Goal: Transaction & Acquisition: Purchase product/service

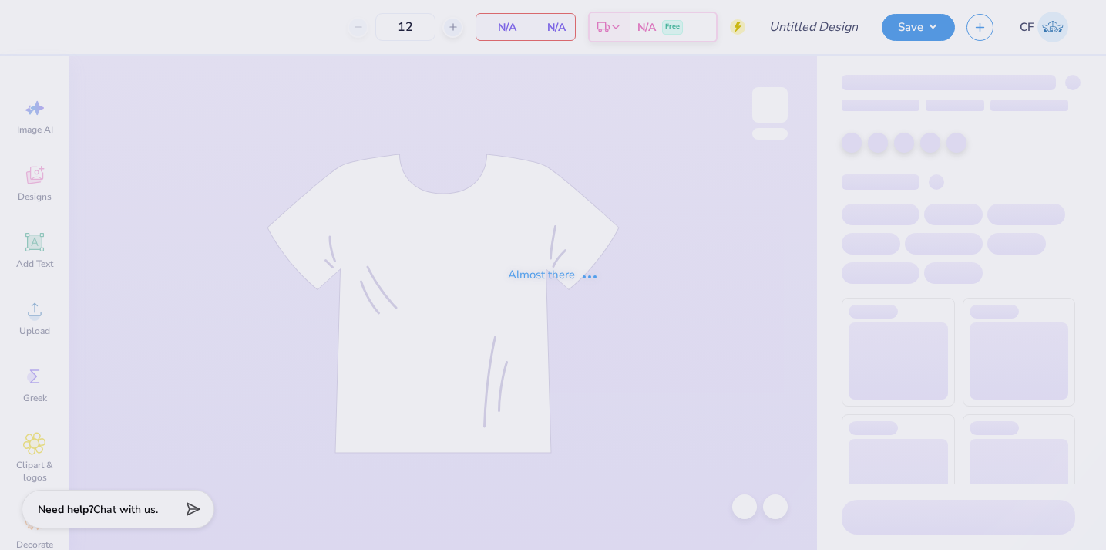
type input "IFC Shirts"
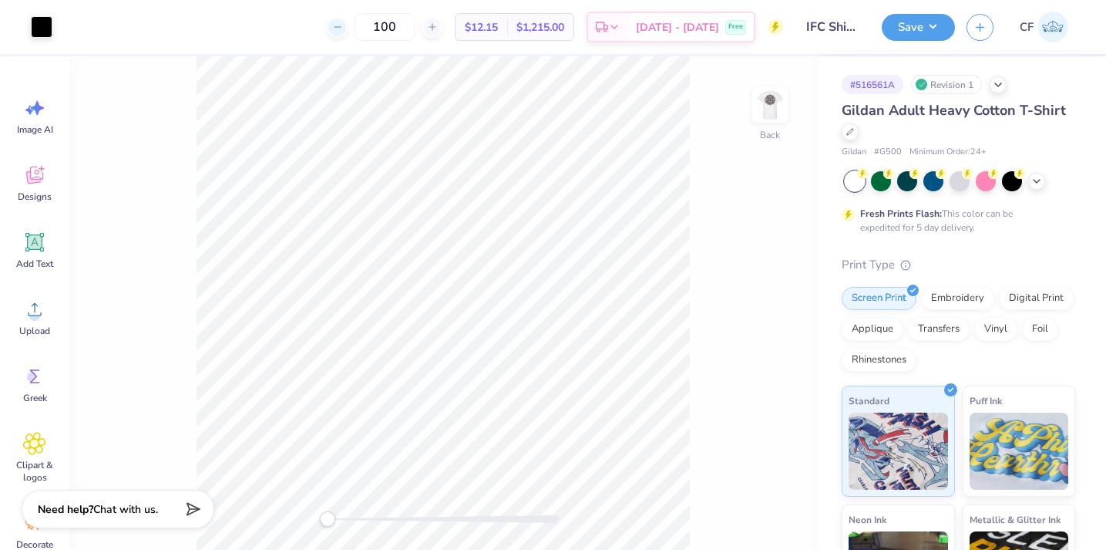
drag, startPoint x: 430, startPoint y: 23, endPoint x: 363, endPoint y: 22, distance: 67.1
click at [363, 22] on div "100" at bounding box center [385, 27] width 116 height 28
type input "200"
click at [756, 110] on img at bounding box center [770, 105] width 62 height 62
click at [764, 111] on img at bounding box center [770, 105] width 62 height 62
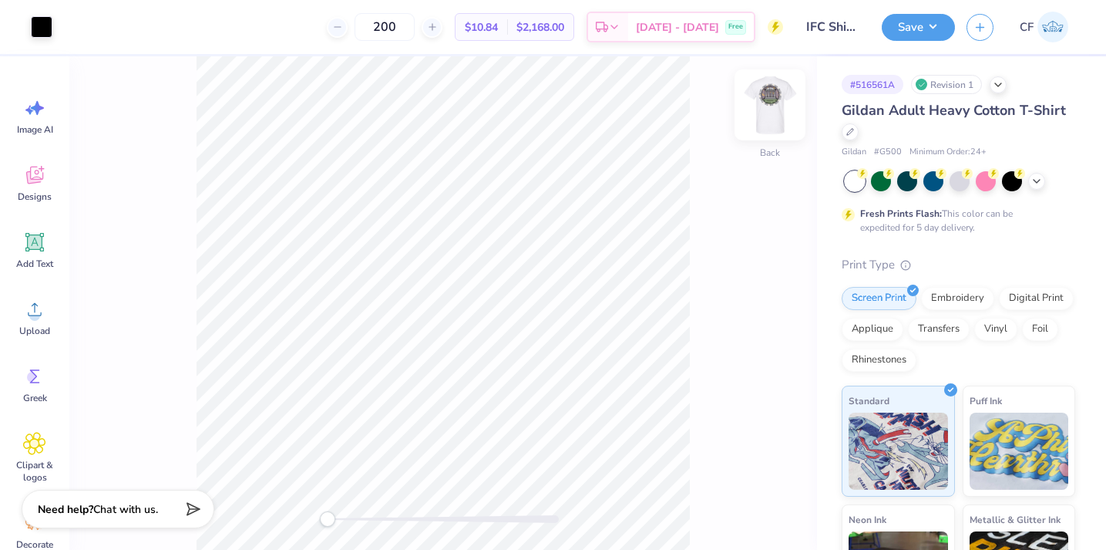
click at [764, 111] on img at bounding box center [770, 105] width 62 height 62
click at [764, 111] on img at bounding box center [770, 104] width 31 height 31
click at [765, 111] on img at bounding box center [770, 105] width 62 height 62
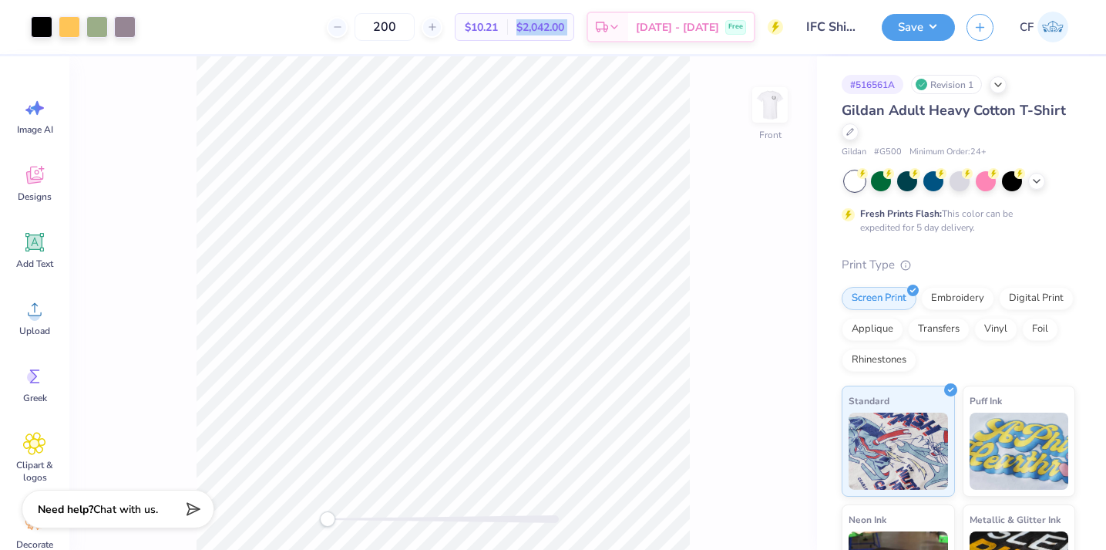
drag, startPoint x: 540, startPoint y: 26, endPoint x: 606, endPoint y: 29, distance: 66.4
click at [606, 29] on div "200 $10.21 Per Item $2,042.00 Total Est. Delivery [DATE] - [DATE] Free" at bounding box center [465, 27] width 636 height 54
click at [543, 38] on div "$2,042.00 Total" at bounding box center [540, 27] width 66 height 26
click at [498, 31] on span "$10.21" at bounding box center [481, 27] width 33 height 16
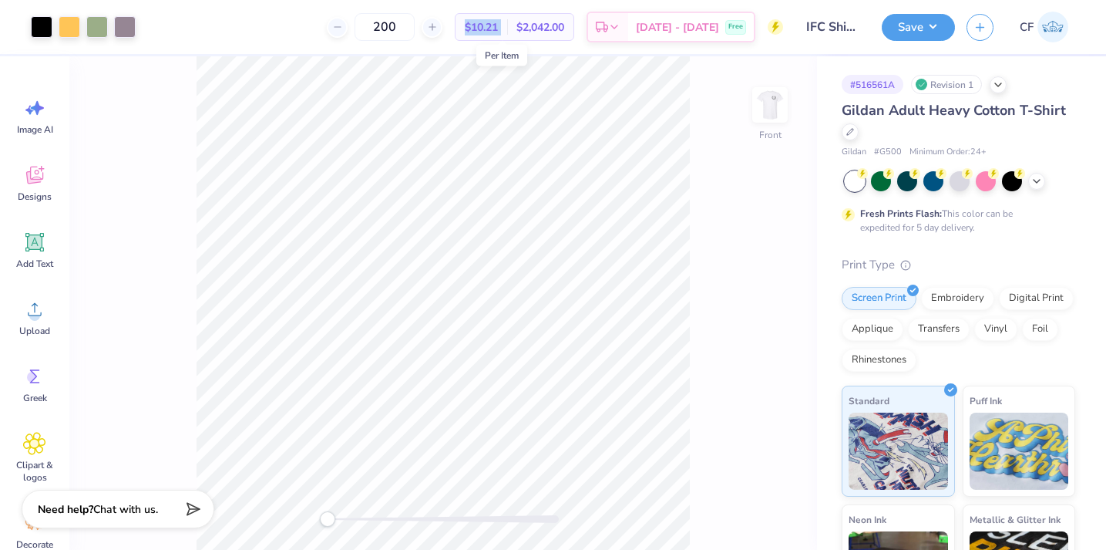
click at [498, 31] on span "$10.21" at bounding box center [481, 27] width 33 height 16
click at [523, 49] on div "200 $10.21 Per Item $2,042.00 Total Est. Delivery [DATE] - [DATE] Free" at bounding box center [465, 27] width 636 height 54
click at [498, 27] on span "$10.21" at bounding box center [481, 27] width 33 height 16
